Goal: Transaction & Acquisition: Subscribe to service/newsletter

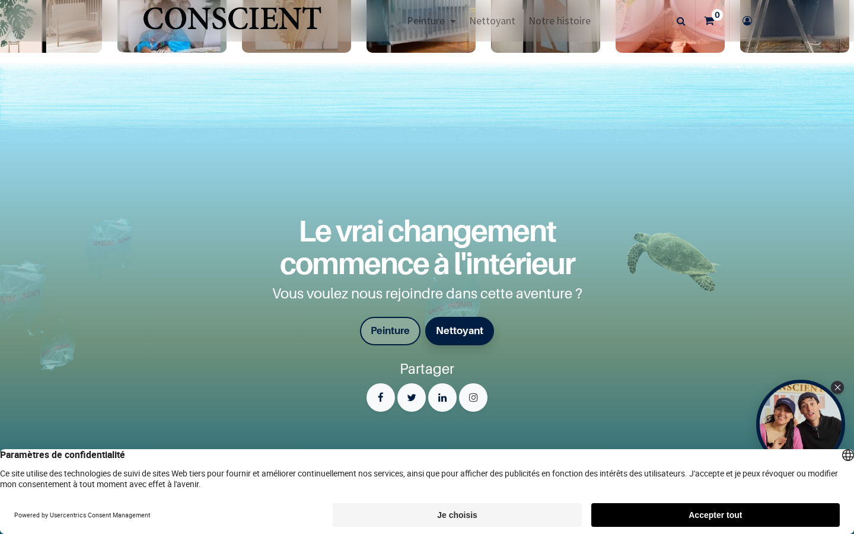
scroll to position [2493, 0]
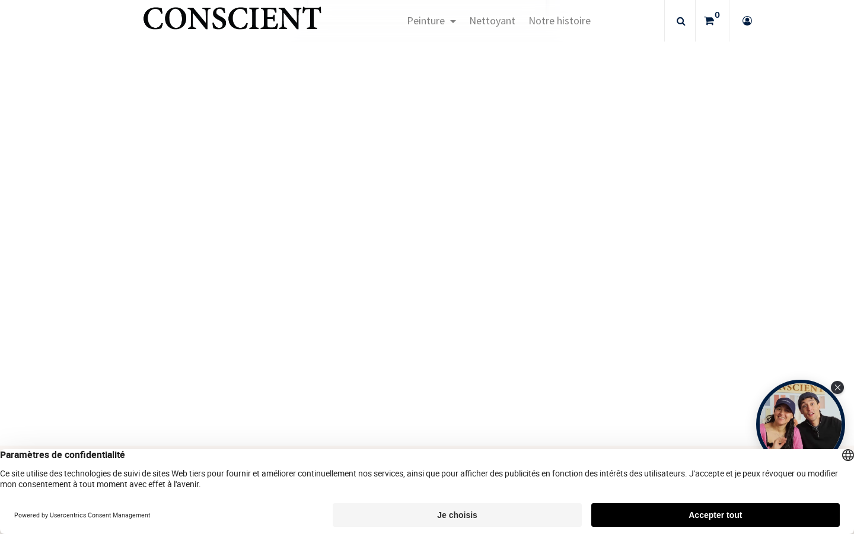
scroll to position [50, 0]
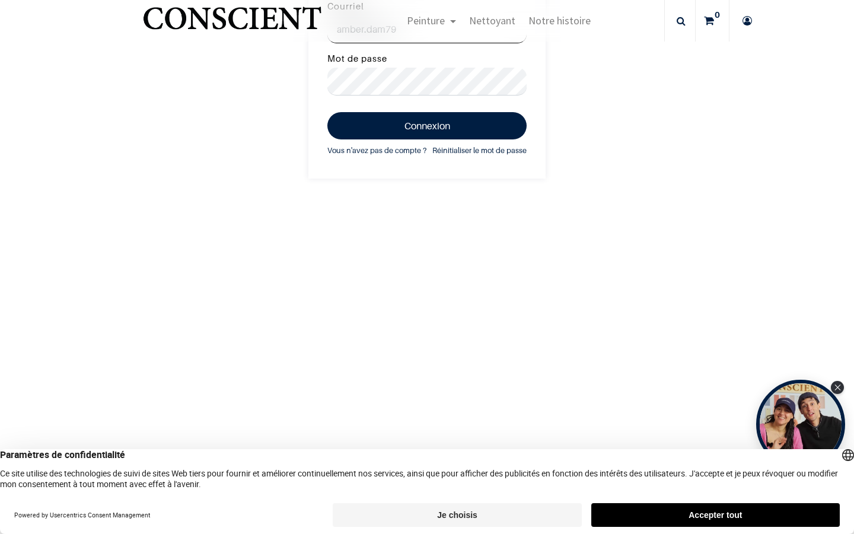
type input "amber.dam79"
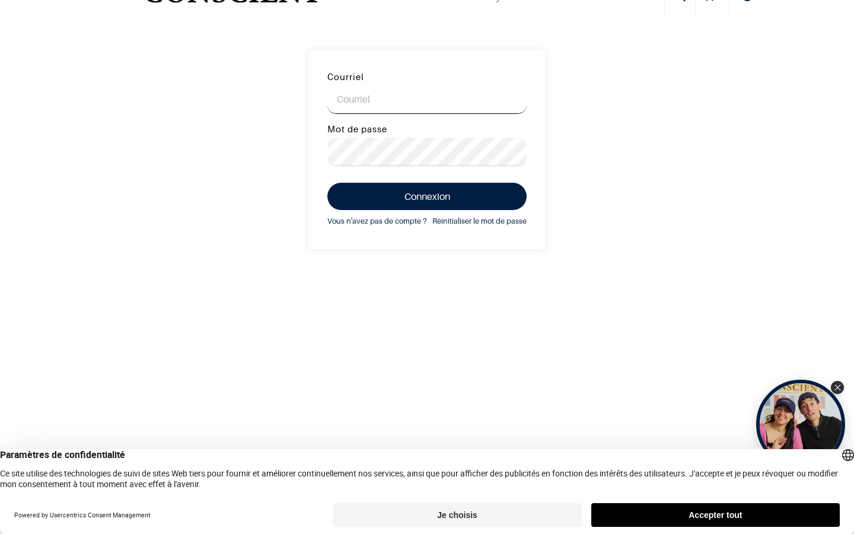
click at [427, 99] on input "Courriel" at bounding box center [426, 99] width 199 height 28
type input "[EMAIL_ADDRESS][DOMAIN_NAME]"
click at [427, 99] on input "Courriel" at bounding box center [426, 99] width 199 height 28
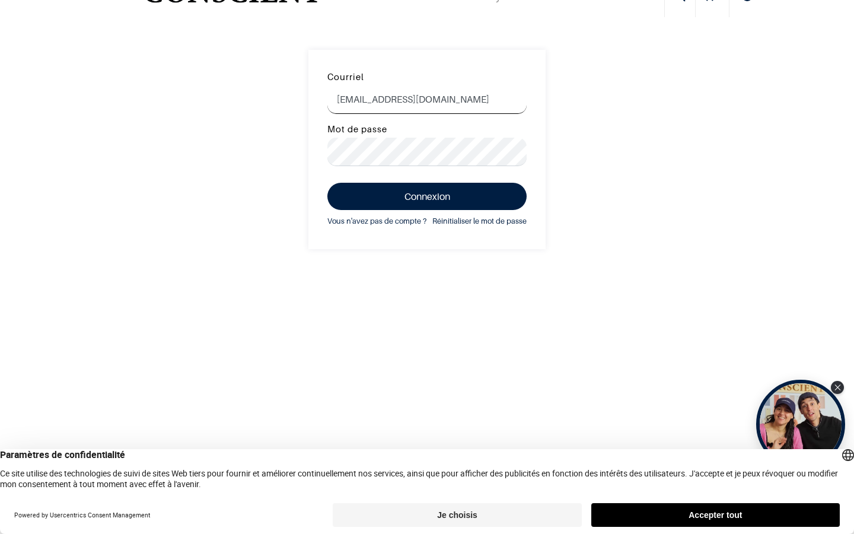
type input "[EMAIL_ADDRESS][DOMAIN_NAME]"
click at [427, 99] on input "Courriel" at bounding box center [426, 99] width 199 height 28
type input "[EMAIL_ADDRESS][DOMAIN_NAME]"
click at [427, 99] on input "Courriel" at bounding box center [426, 99] width 199 height 28
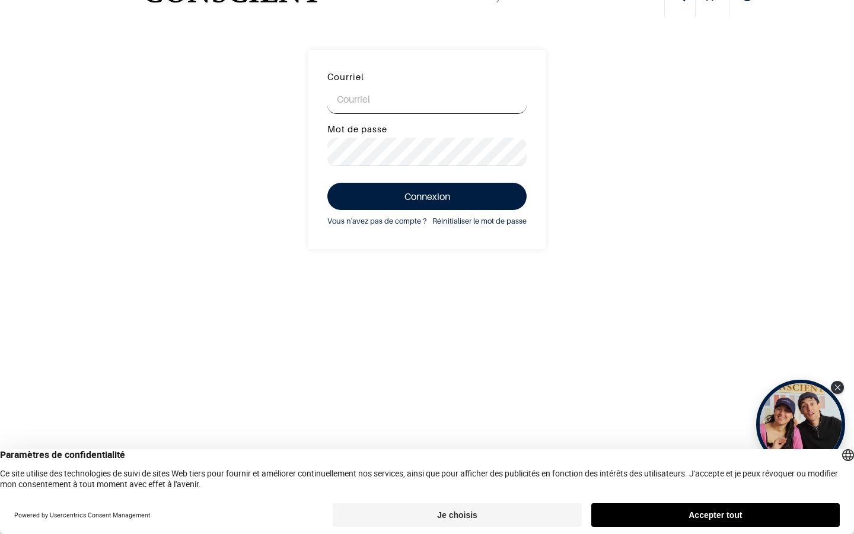
click at [427, 99] on input "Courriel" at bounding box center [426, 99] width 199 height 28
type input "[EMAIL_ADDRESS][DOMAIN_NAME]"
click at [427, 99] on input "Courriel" at bounding box center [426, 99] width 199 height 28
type input "Seychellen"
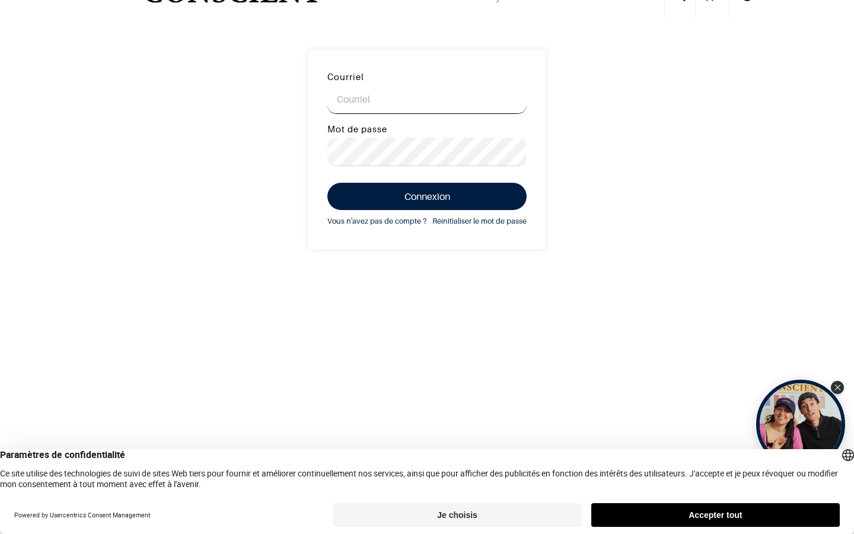
click at [427, 99] on input "Courriel" at bounding box center [426, 99] width 199 height 28
type input "[EMAIL_ADDRESS][DOMAIN_NAME]"
click at [327, 183] on button "Connexion" at bounding box center [426, 196] width 199 height 27
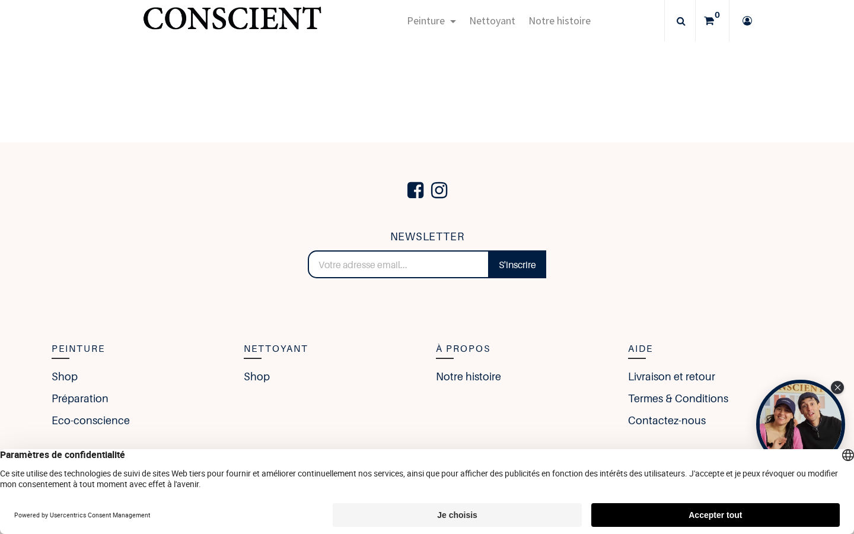
scroll to position [507, 0]
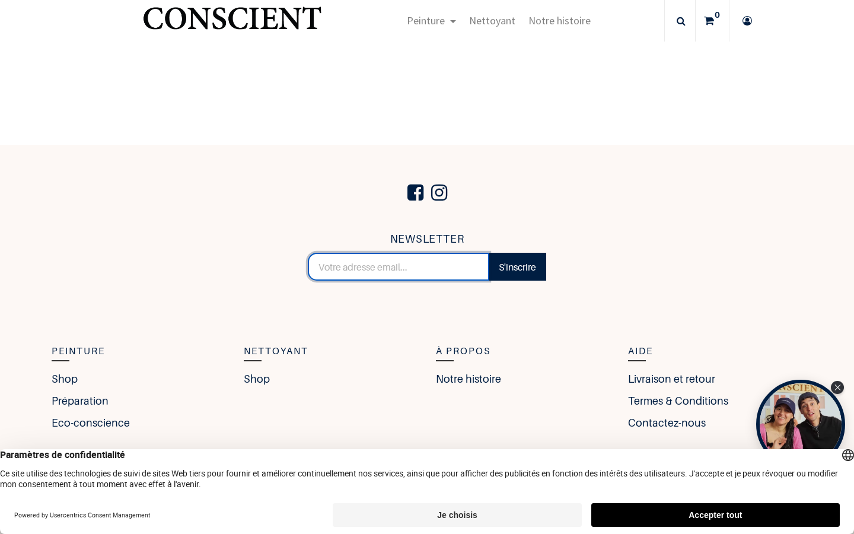
click at [398, 266] on input "email" at bounding box center [398, 267] width 181 height 28
click at [398, 266] on input "[EMAIL_ADDRESS][DOMAIN_NAME]" at bounding box center [398, 267] width 181 height 28
type input "[DOMAIN_NAME]"
click at [398, 266] on input "[EMAIL_ADDRESS][DOMAIN_NAME]" at bounding box center [398, 267] width 181 height 28
type input "[EMAIL_ADDRESS][DOMAIN_NAME]"
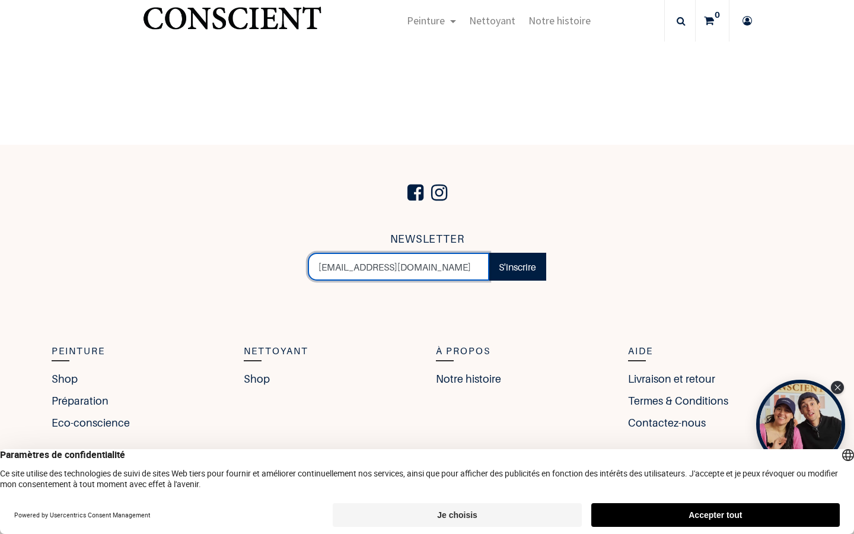
click at [398, 266] on input "[EMAIL_ADDRESS][DOMAIN_NAME]" at bounding box center [398, 267] width 181 height 28
type input "[DOMAIN_NAME]"
type input "[EMAIL_ADDRESS][DOMAIN_NAME]"
